Goal: Check status: Check status

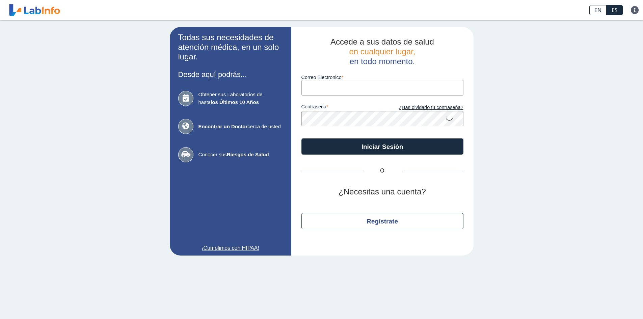
click at [344, 88] on input "Correo Electronico" at bounding box center [382, 87] width 162 height 15
type input "[EMAIL_ADDRESS][DOMAIN_NAME]"
click at [301, 138] on button "Iniciar Sesión" at bounding box center [382, 146] width 162 height 16
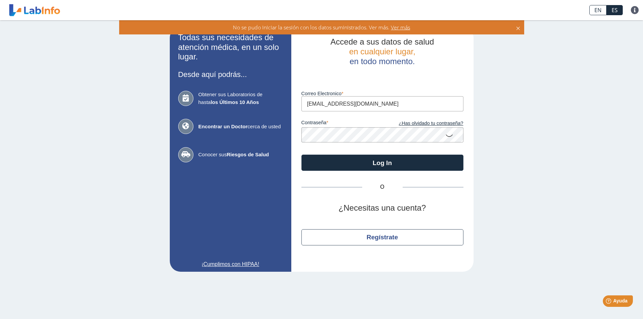
click at [513, 152] on div "Todas sus necesidades de atención médica, en un solo lugar. Desde aquí podrás..…" at bounding box center [321, 149] width 643 height 258
click at [448, 135] on icon at bounding box center [449, 135] width 8 height 13
click at [301, 155] on button "Log In" at bounding box center [382, 163] width 162 height 16
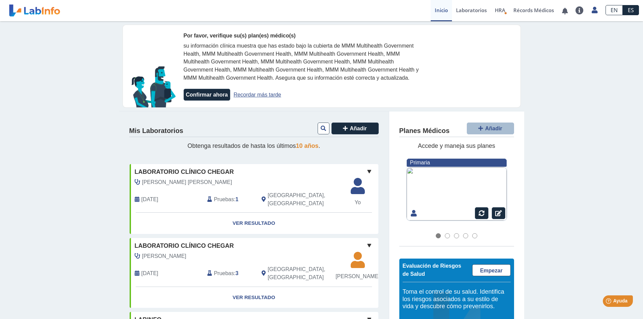
click at [255, 93] on link "Recordar más tarde" at bounding box center [258, 95] width 48 height 6
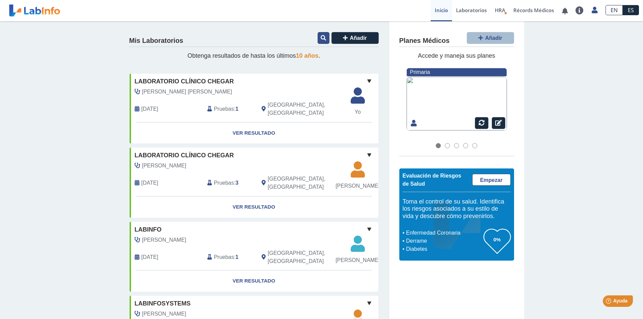
click at [321, 37] on icon at bounding box center [323, 37] width 5 height 5
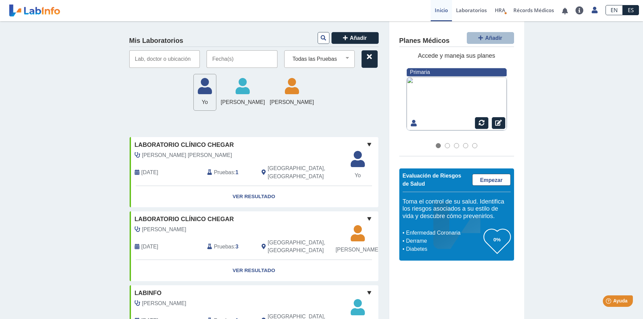
click at [194, 93] on icon at bounding box center [205, 88] width 22 height 20
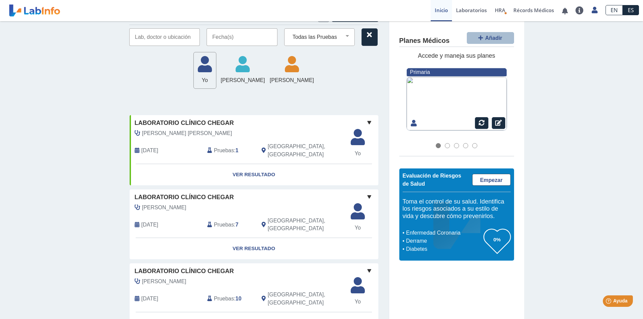
scroll to position [34, 0]
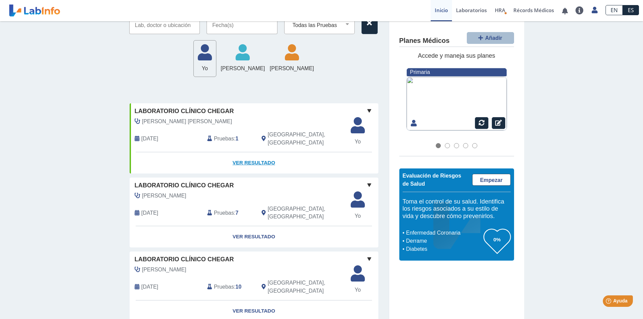
click at [260, 160] on link "Ver Resultado" at bounding box center [254, 162] width 249 height 21
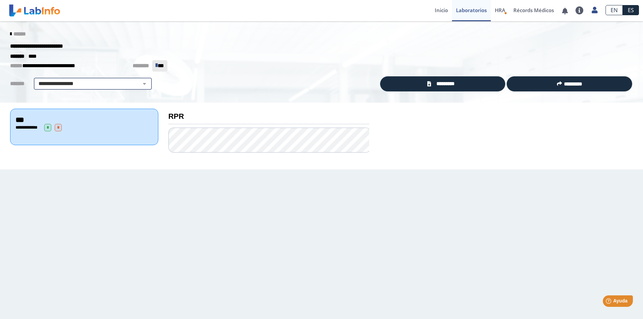
click at [115, 82] on select "**********" at bounding box center [93, 84] width 114 height 8
click at [79, 84] on select "**********" at bounding box center [93, 84] width 114 height 8
click at [159, 66] on span "**" at bounding box center [161, 65] width 6 height 5
click at [20, 36] on span "******" at bounding box center [19, 33] width 12 height 5
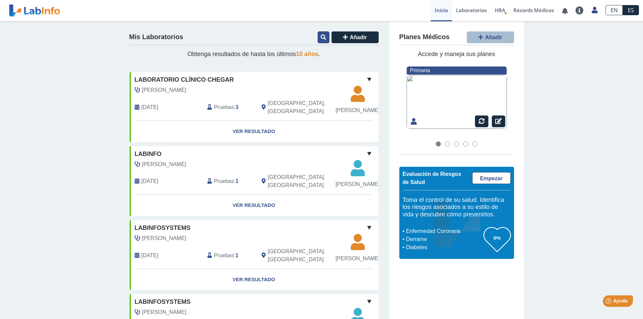
click at [318, 40] on button at bounding box center [324, 37] width 12 height 12
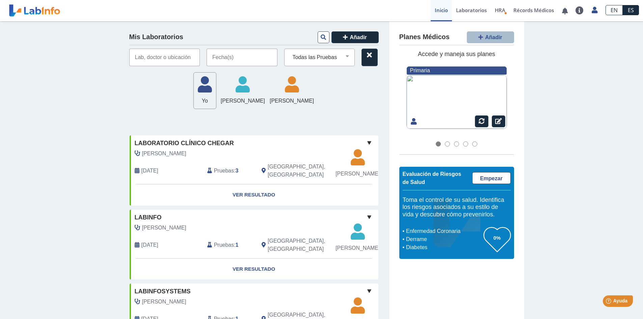
click at [194, 96] on icon at bounding box center [205, 87] width 22 height 20
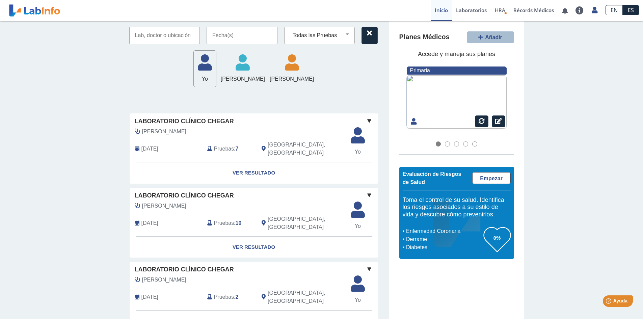
scroll to position [34, 0]
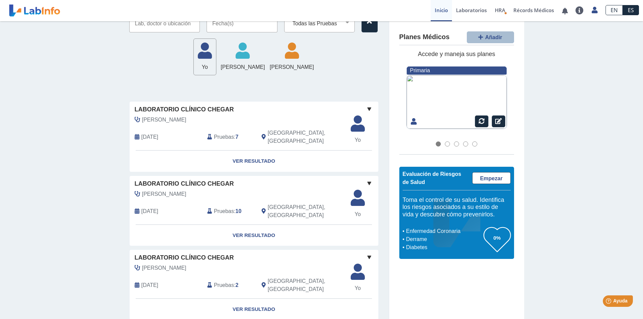
click at [223, 133] on span "Pruebas" at bounding box center [224, 137] width 20 height 8
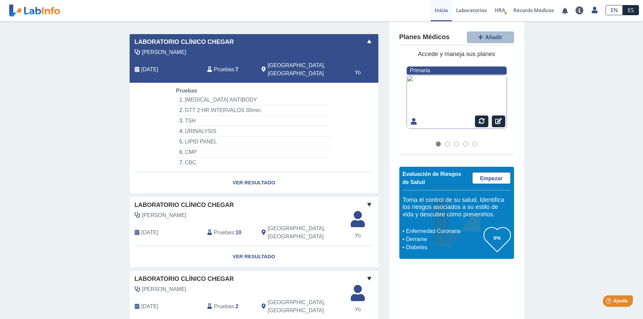
scroll to position [135, 0]
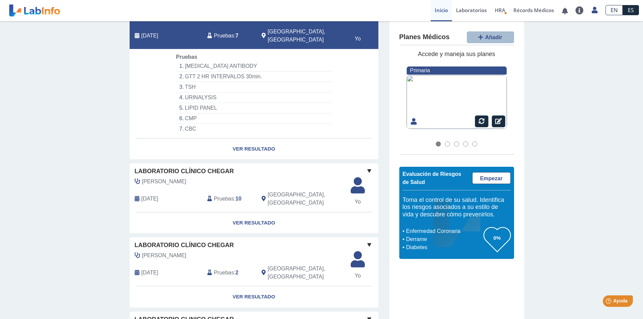
click at [236, 196] on b "10" at bounding box center [239, 199] width 6 height 6
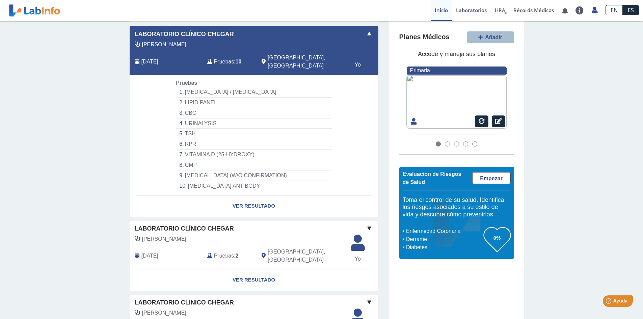
scroll to position [304, 0]
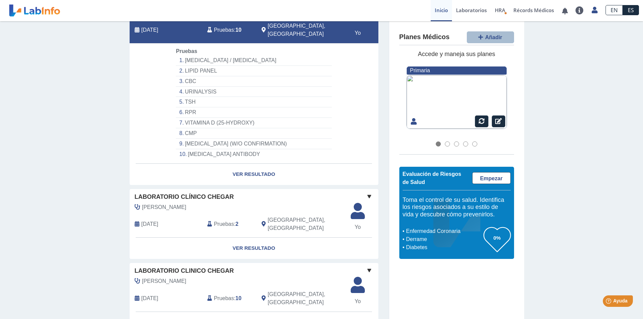
click at [233, 216] on div "Pruebas : 2" at bounding box center [229, 224] width 54 height 16
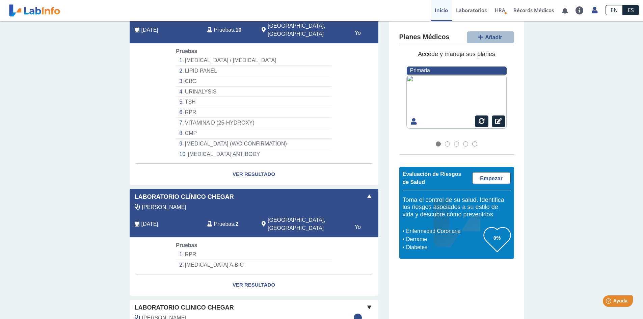
scroll to position [405, 0]
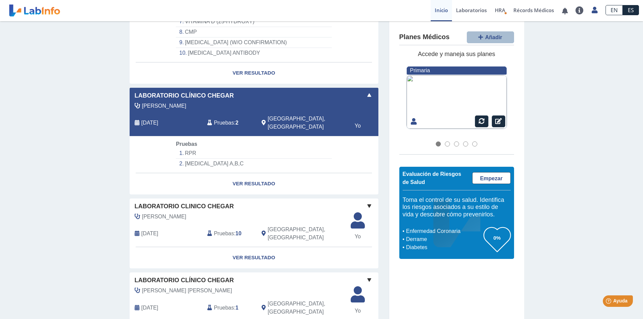
click at [226, 229] on span "Pruebas" at bounding box center [224, 233] width 20 height 8
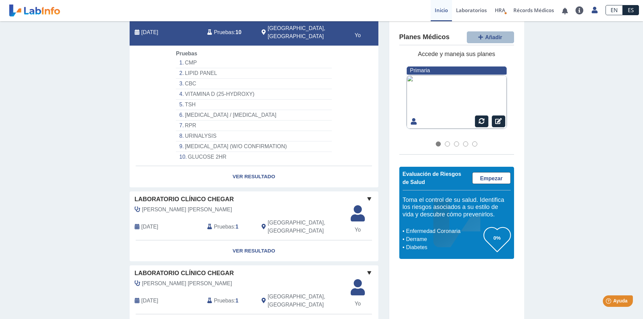
scroll to position [607, 0]
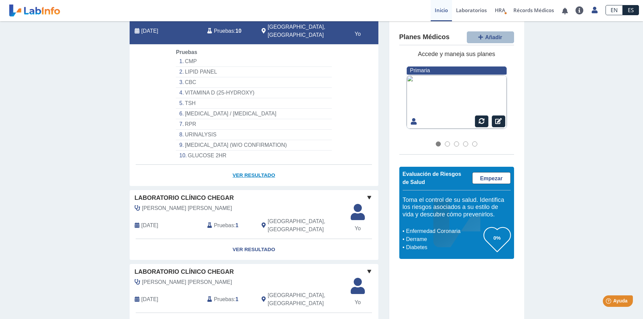
click at [252, 165] on link "Ver Resultado" at bounding box center [254, 175] width 249 height 21
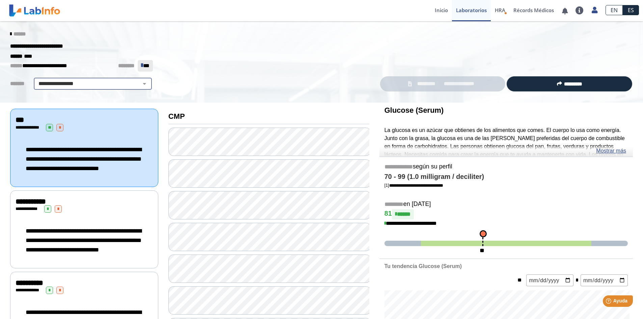
click at [42, 81] on select "**********" at bounding box center [93, 84] width 114 height 8
click at [5, 71] on div "**********" at bounding box center [316, 65] width 623 height 11
click at [16, 33] on span "******" at bounding box center [19, 33] width 12 height 5
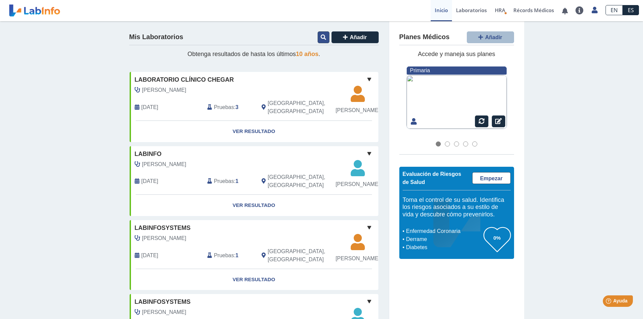
click at [316, 40] on div "Mis Laboratorios Añadir" at bounding box center [253, 38] width 249 height 14
click at [321, 37] on icon at bounding box center [323, 36] width 5 height 5
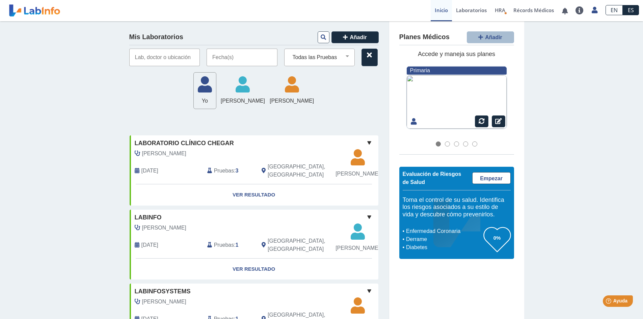
click at [194, 104] on span "Yo" at bounding box center [205, 101] width 22 height 8
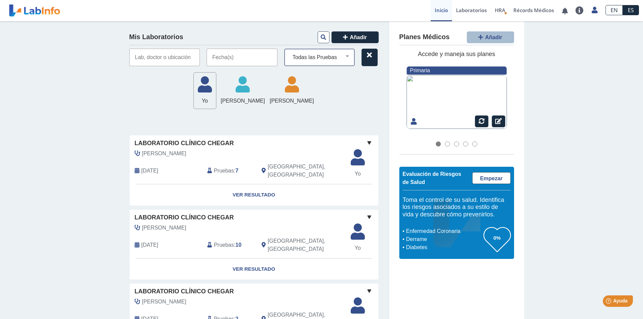
click at [326, 58] on select "Todas las Pruebas (w)-cbc (w)-[MEDICAL_DATA] c-reactive protein cbc [MEDICAL_DA…" at bounding box center [322, 57] width 65 height 9
click at [290, 53] on select "Todas las Pruebas (w)-cbc (w)-[MEDICAL_DATA] c-reactive protein cbc [MEDICAL_DA…" at bounding box center [322, 57] width 65 height 9
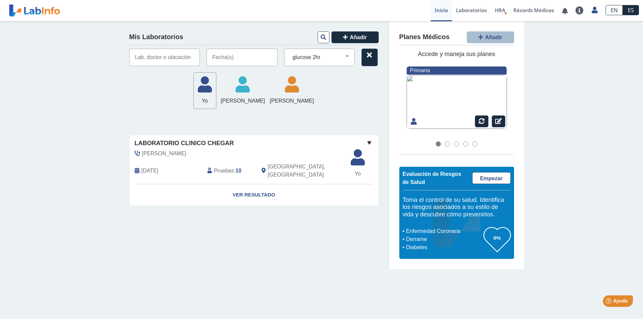
click at [227, 169] on span "Pruebas" at bounding box center [224, 171] width 20 height 8
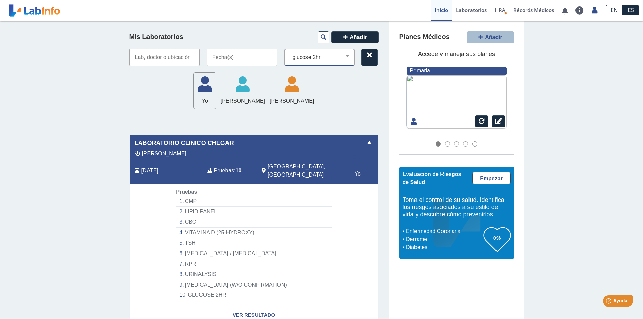
click at [333, 61] on select "Todas las Pruebas (w)-cbc (w)-[MEDICAL_DATA] c-reactive protein cbc [MEDICAL_DA…" at bounding box center [322, 57] width 65 height 9
click at [290, 53] on select "Todas las Pruebas (w)-cbc (w)-[MEDICAL_DATA] c-reactive protein cbc [MEDICAL_DA…" at bounding box center [322, 57] width 65 height 9
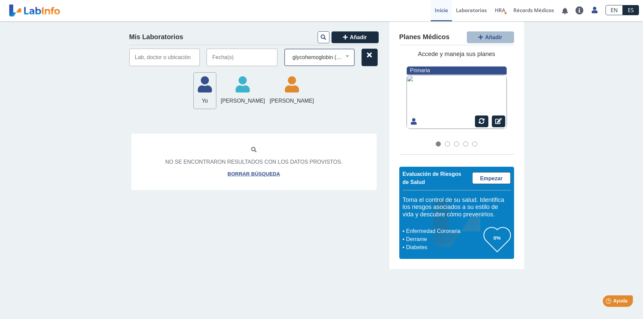
click at [329, 57] on select "Todas las Pruebas (w)-cbc (w)-[MEDICAL_DATA] c-reactive protein cbc [MEDICAL_DA…" at bounding box center [322, 57] width 65 height 9
select select "gtt 2 hr intervalos 30min."
click at [290, 53] on select "Todas las Pruebas (w)-cbc (w)-[MEDICAL_DATA] c-reactive protein cbc [MEDICAL_DA…" at bounding box center [322, 57] width 65 height 9
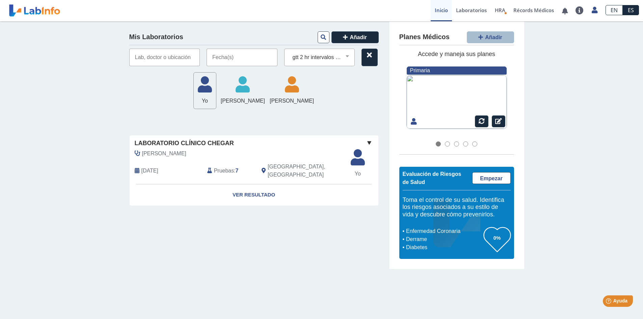
click at [234, 164] on div "Pruebas : 7" at bounding box center [229, 171] width 54 height 16
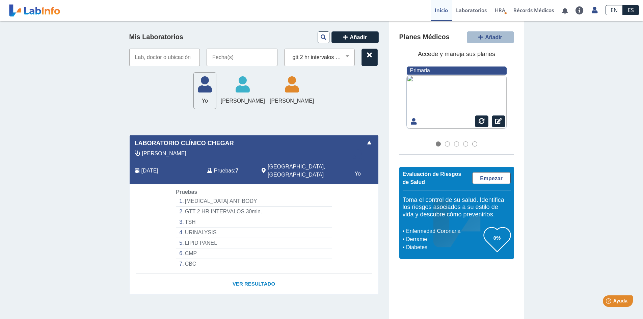
click at [241, 281] on link "Ver Resultado" at bounding box center [254, 283] width 249 height 21
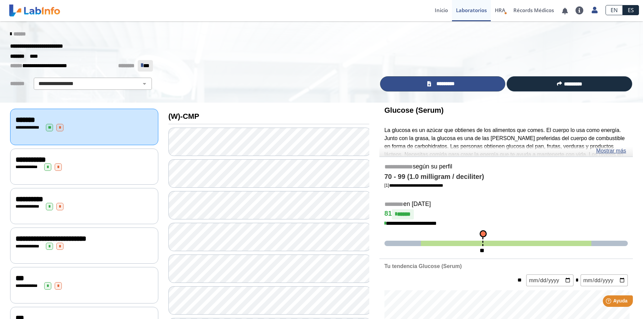
click at [469, 86] on link "*********" at bounding box center [443, 83] width 126 height 15
